Goal: Transaction & Acquisition: Purchase product/service

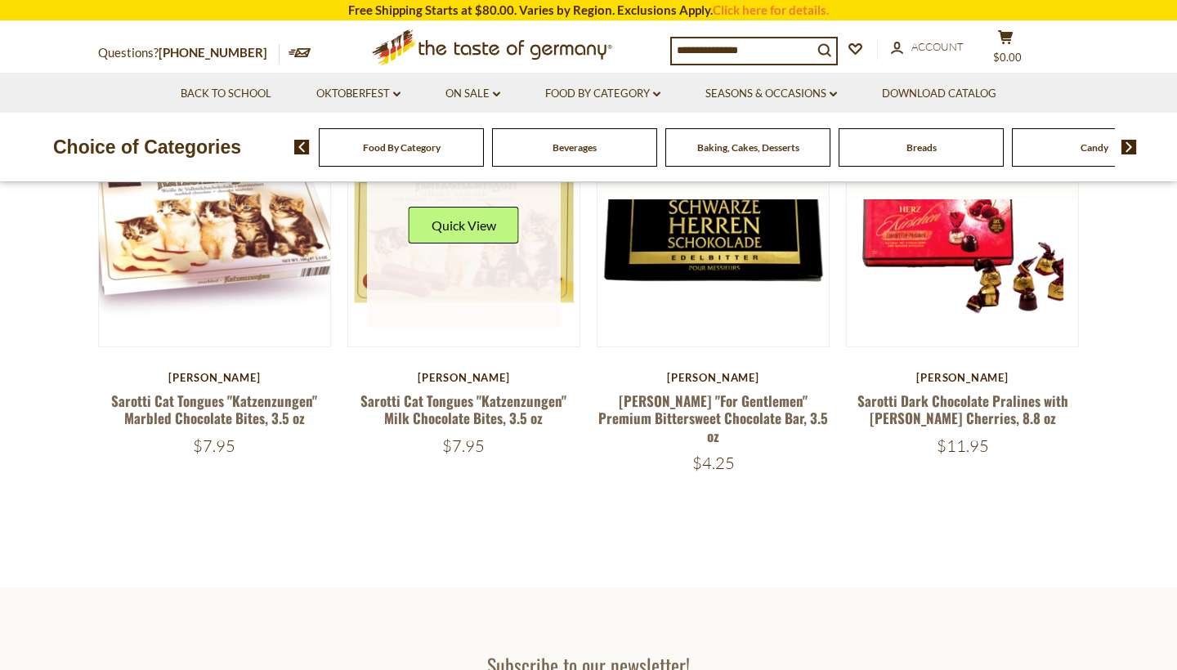
scroll to position [217, 0]
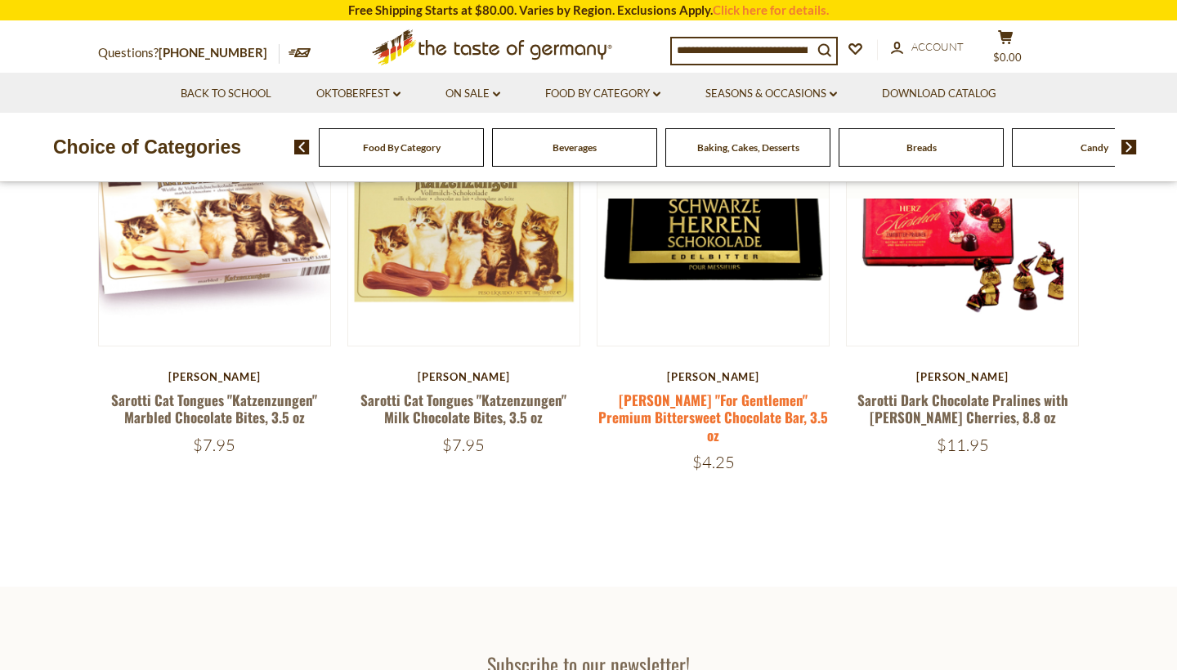
click at [685, 417] on link "[PERSON_NAME] "For Gentlemen" Premium Bittersweet Chocolate Bar, 3.5 oz" at bounding box center [713, 418] width 230 height 56
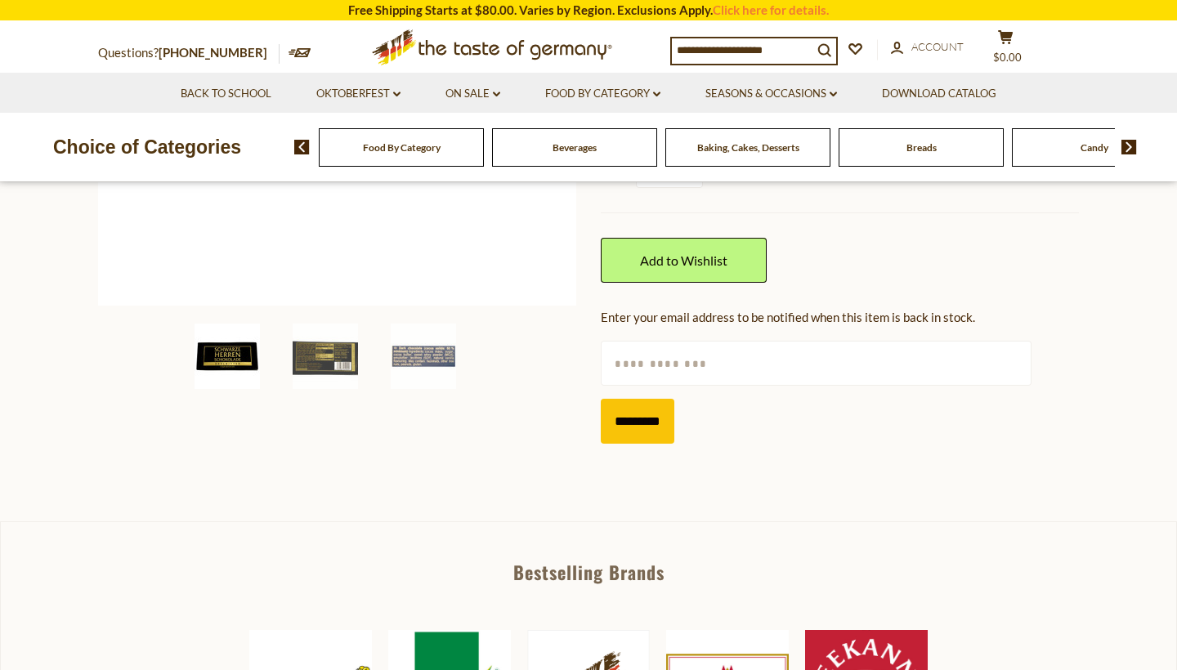
scroll to position [455, 0]
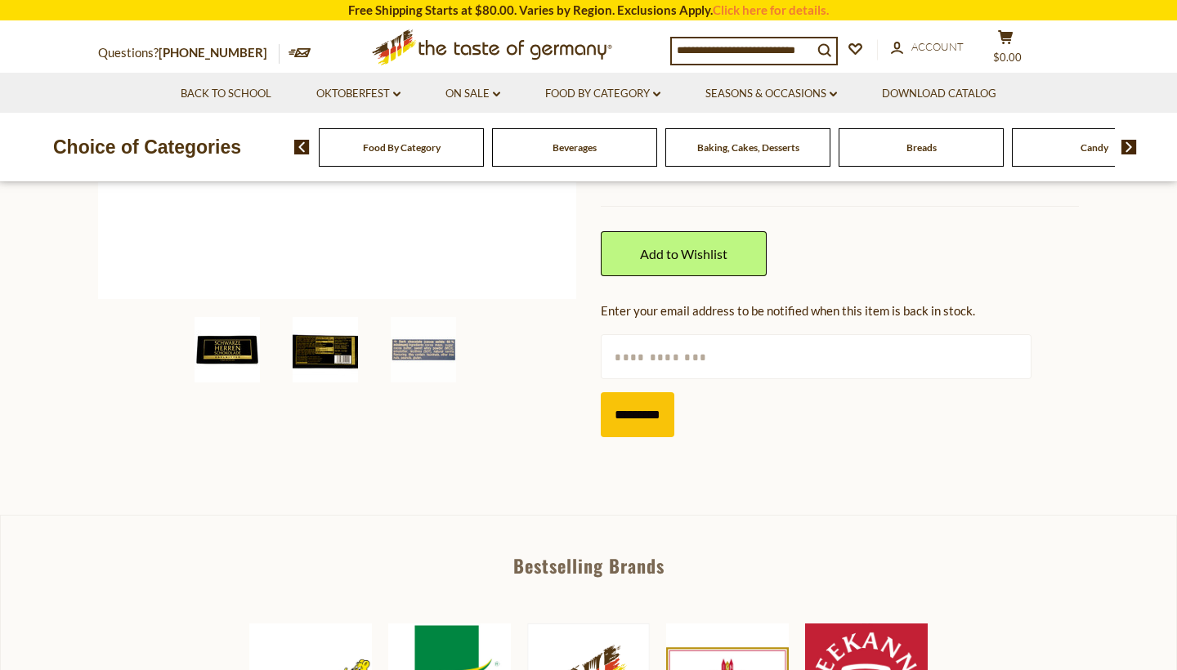
click at [331, 360] on img at bounding box center [325, 349] width 65 height 65
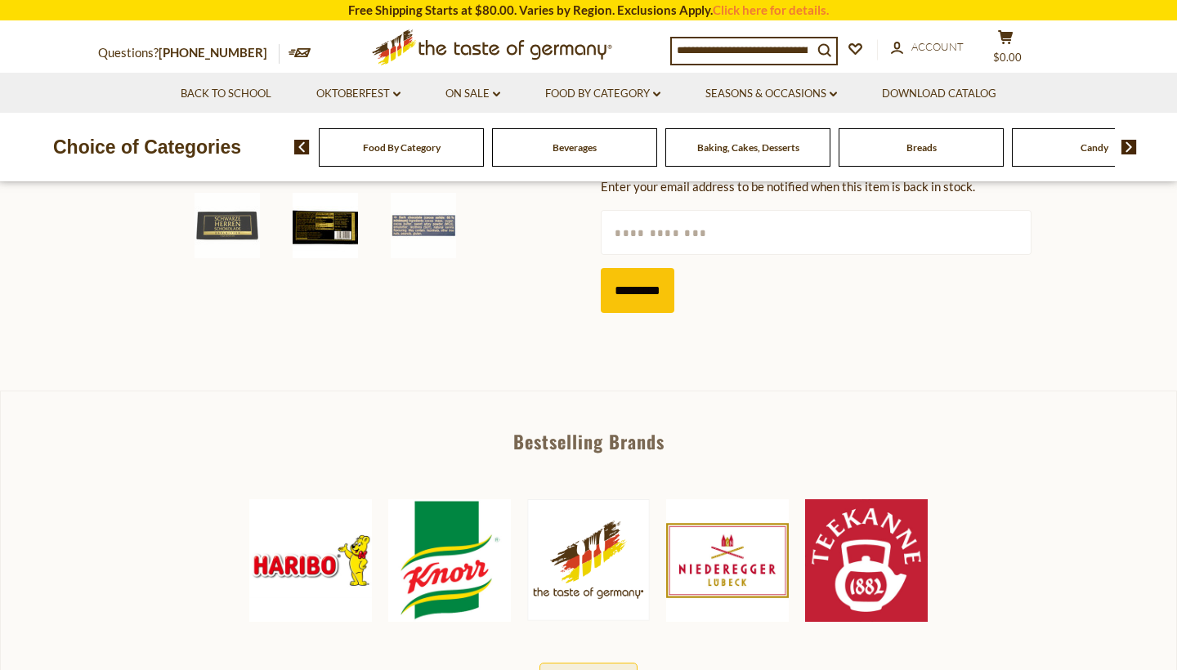
scroll to position [580, 0]
click at [874, 546] on img at bounding box center [866, 560] width 123 height 123
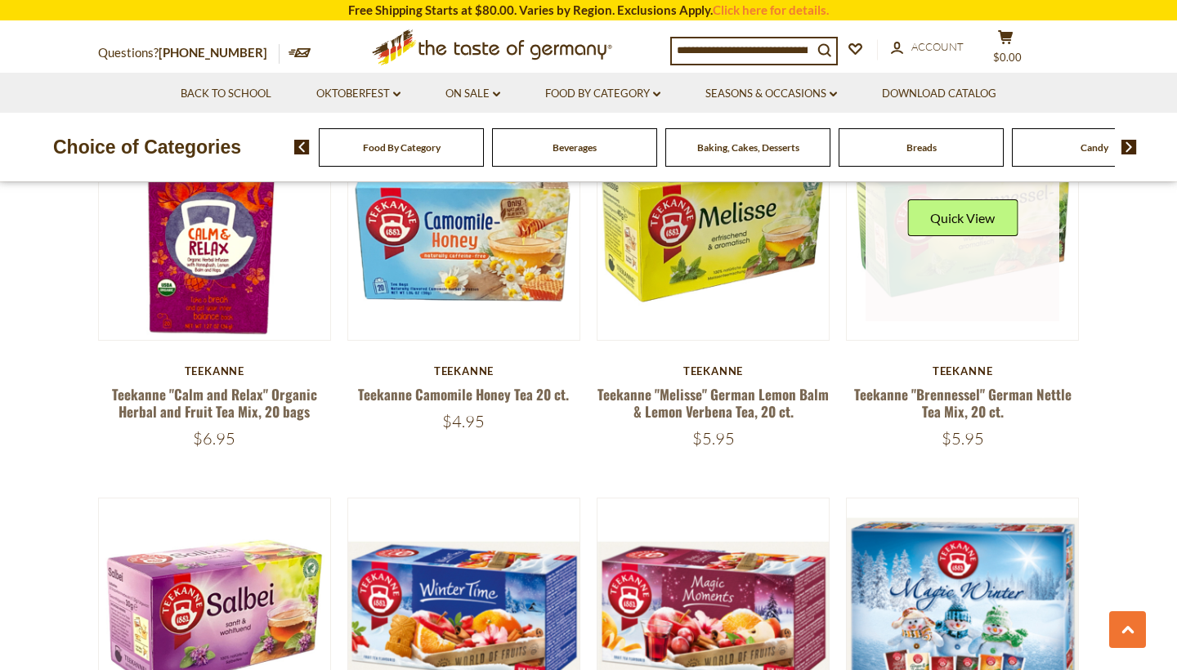
scroll to position [987, 0]
